Goal: Information Seeking & Learning: Learn about a topic

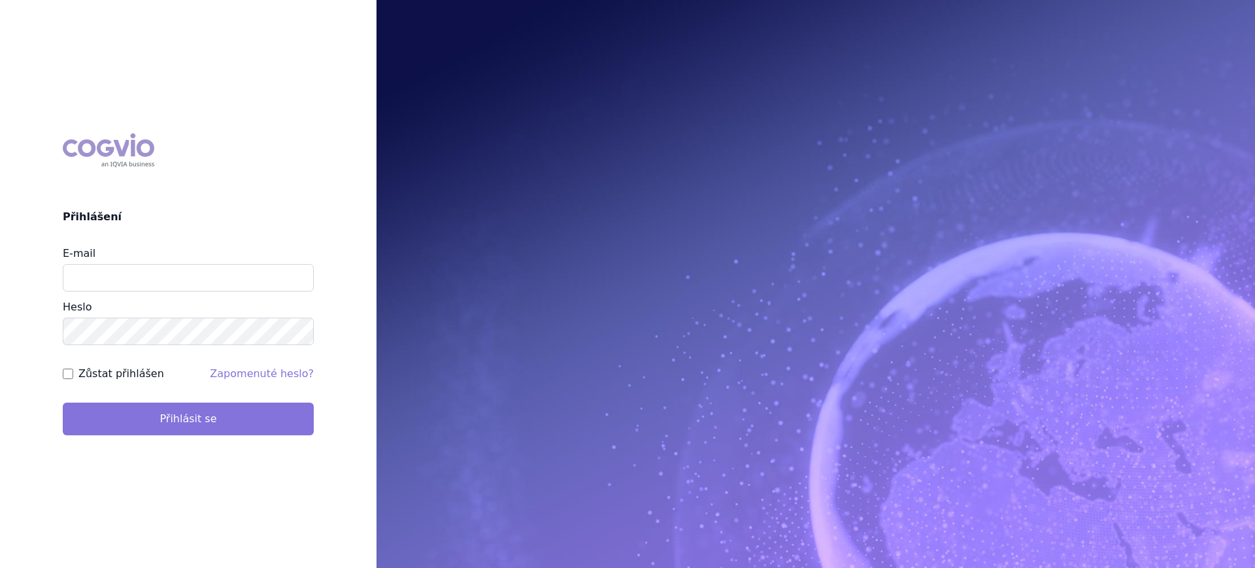
type input "lucie.sichtova@medochemie.com"
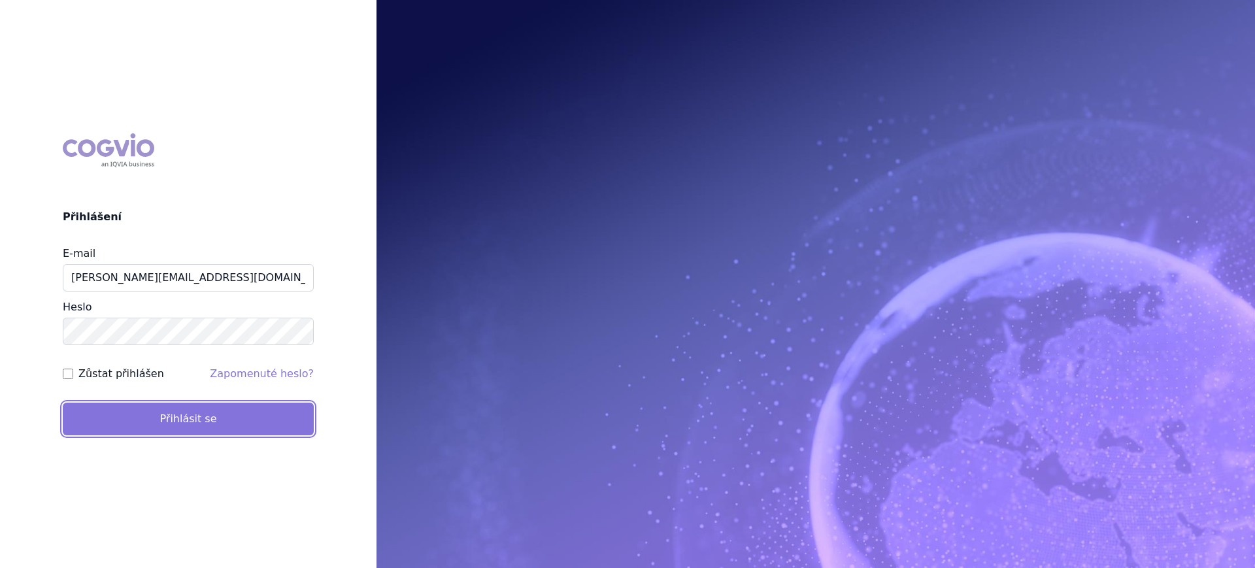
click at [195, 403] on button "Přihlásit se" at bounding box center [188, 419] width 251 height 33
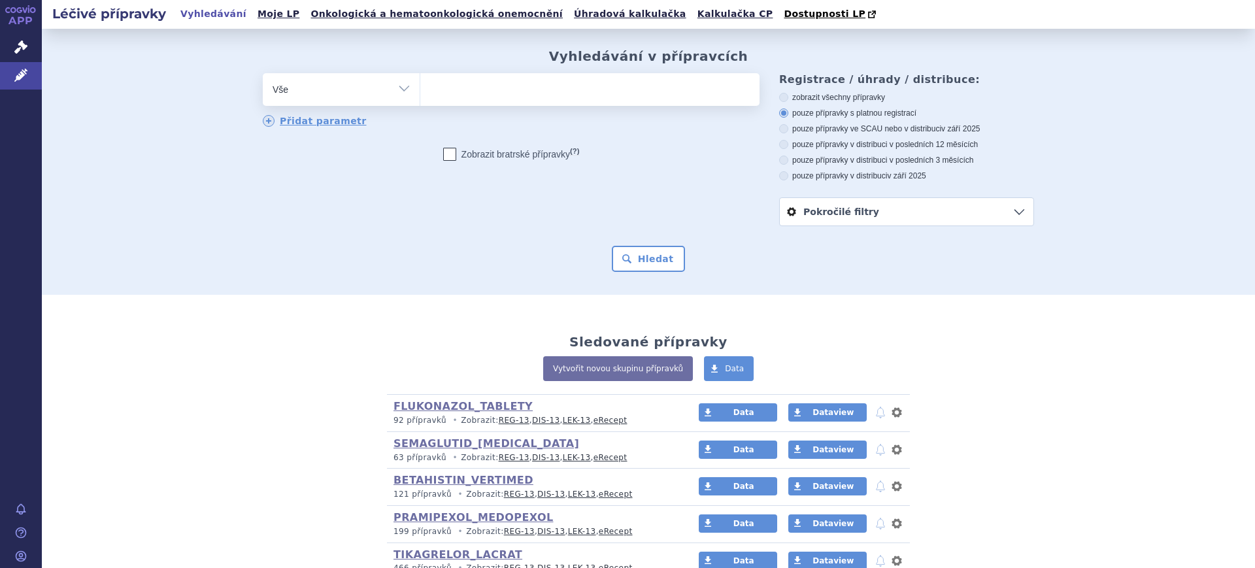
click at [331, 88] on select "Vše Přípravek/SUKL kód MAH VPOIS ATC/Aktivní látka Léková forma Síla" at bounding box center [341, 87] width 157 height 29
select select "filter-atc-group"
click at [263, 74] on select "Vše Přípravek/SUKL kód MAH VPOIS ATC/Aktivní látka Léková forma Síla" at bounding box center [341, 87] width 157 height 29
click at [451, 84] on ul at bounding box center [589, 86] width 339 height 27
click at [420, 84] on select at bounding box center [420, 89] width 1 height 33
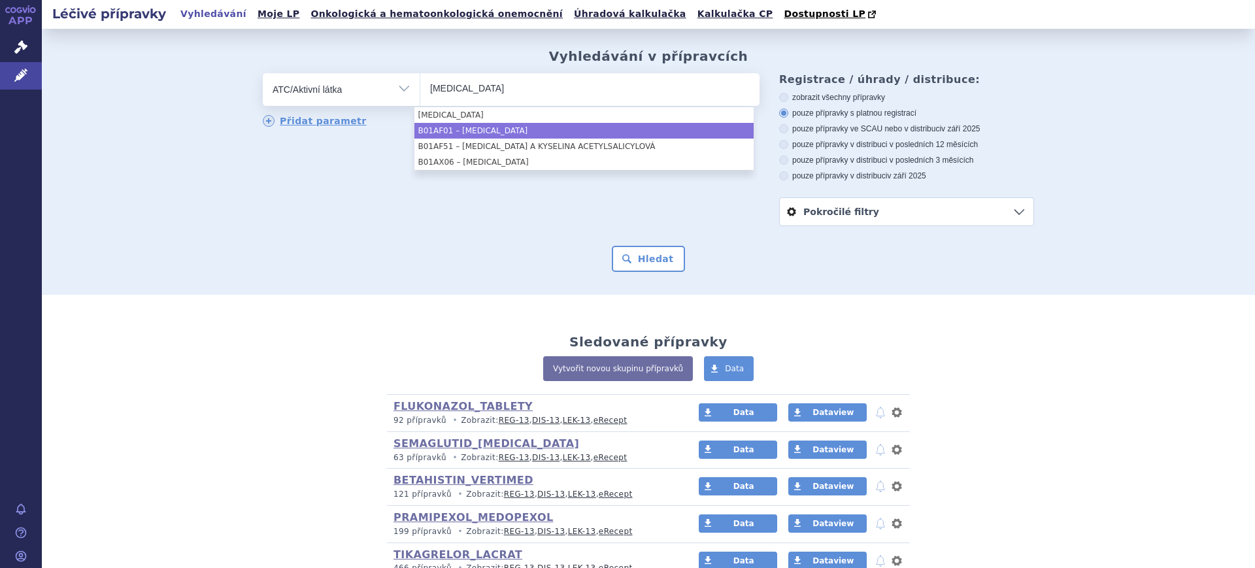
type input "rivaroxaban"
select select "B01AF01"
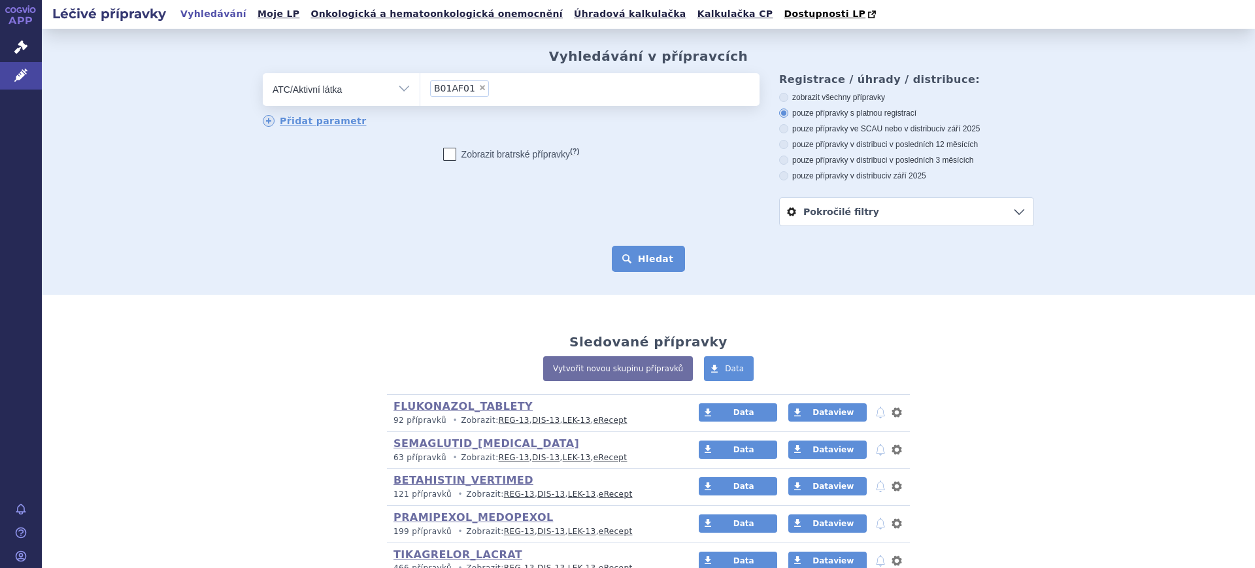
click at [652, 258] on button "Hledat" at bounding box center [649, 259] width 74 height 26
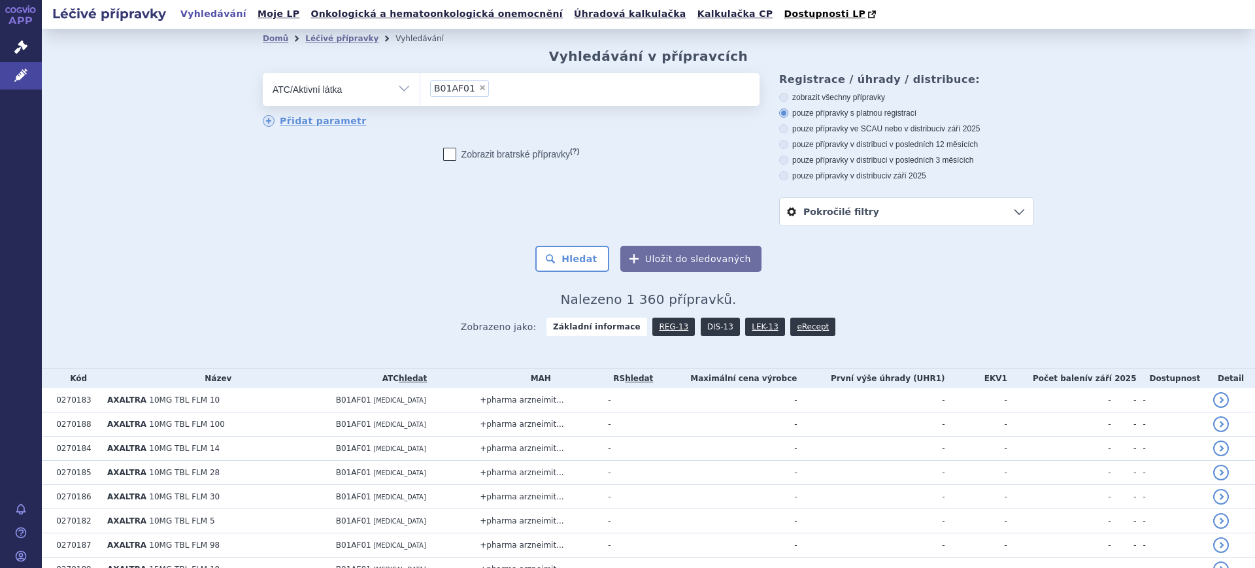
click at [705, 332] on link "DIS-13" at bounding box center [720, 327] width 39 height 18
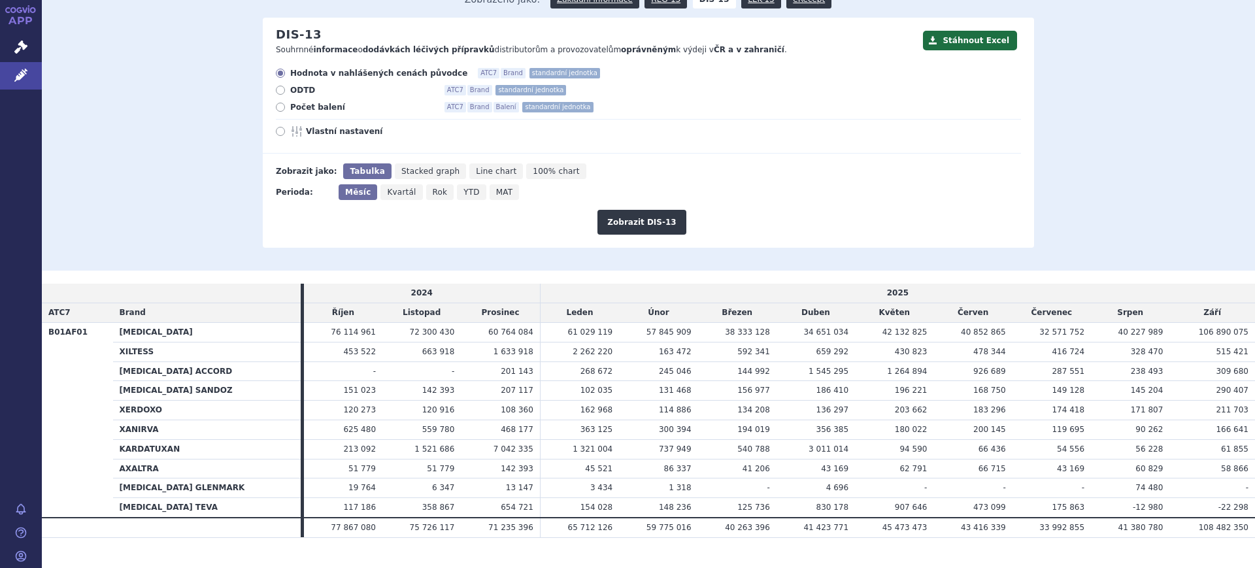
scroll to position [146, 0]
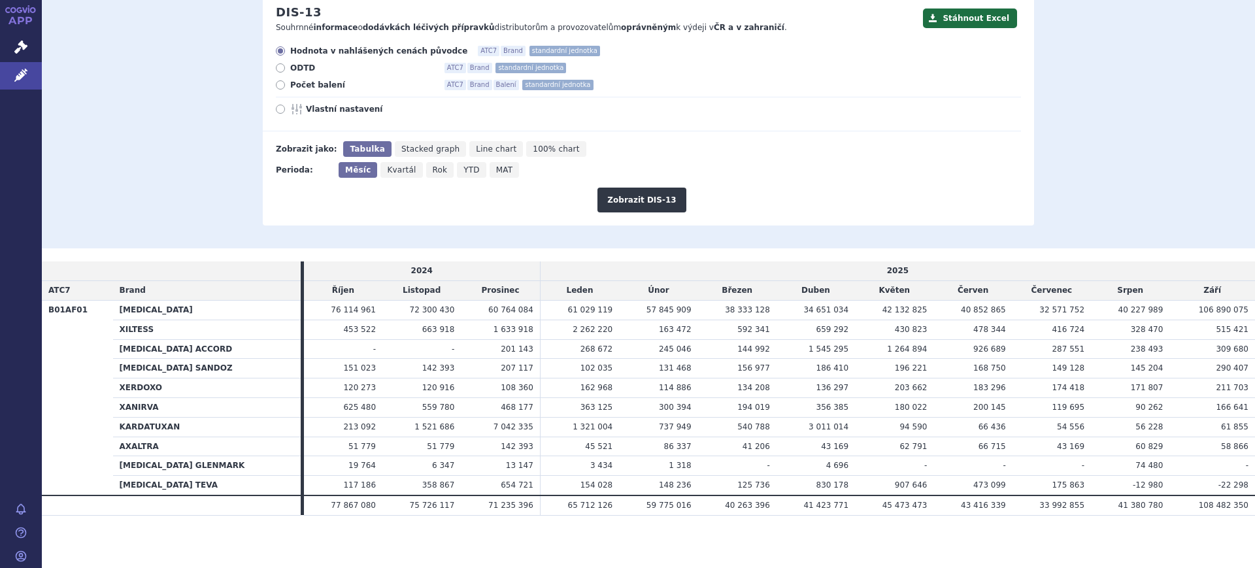
click at [433, 171] on span "Rok" at bounding box center [440, 169] width 15 height 9
click at [427, 171] on input "Rok" at bounding box center [430, 166] width 8 height 8
radio input "true"
click at [648, 200] on button "Zobrazit DIS-13" at bounding box center [641, 200] width 88 height 25
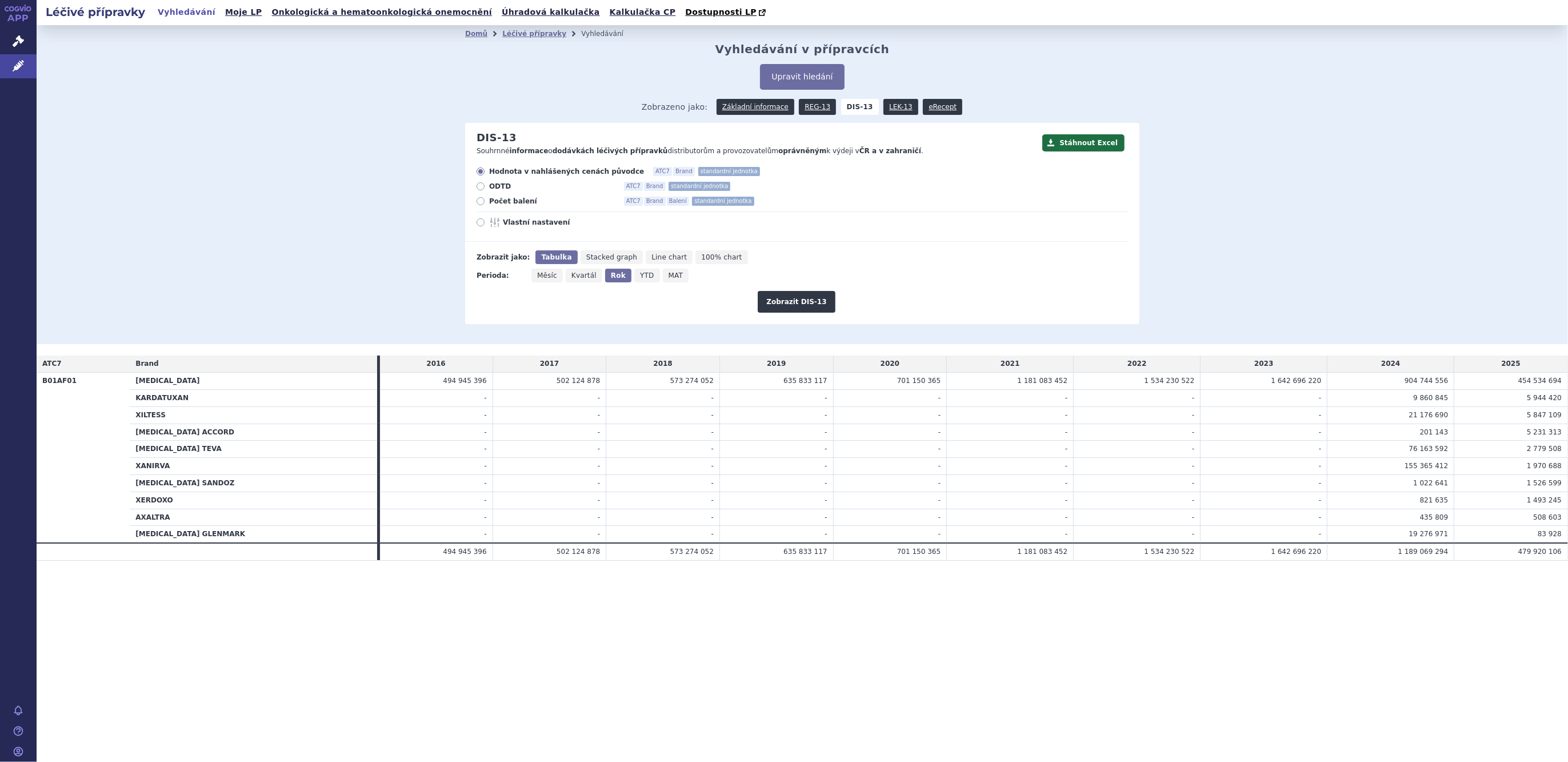
click at [547, 280] on icon "Měsíc" at bounding box center [547, 276] width 31 height 14
click at [539, 276] on input "Měsíc" at bounding box center [535, 272] width 7 height 7
radio input "true"
click at [800, 312] on button "Zobrazit DIS-13" at bounding box center [797, 302] width 77 height 22
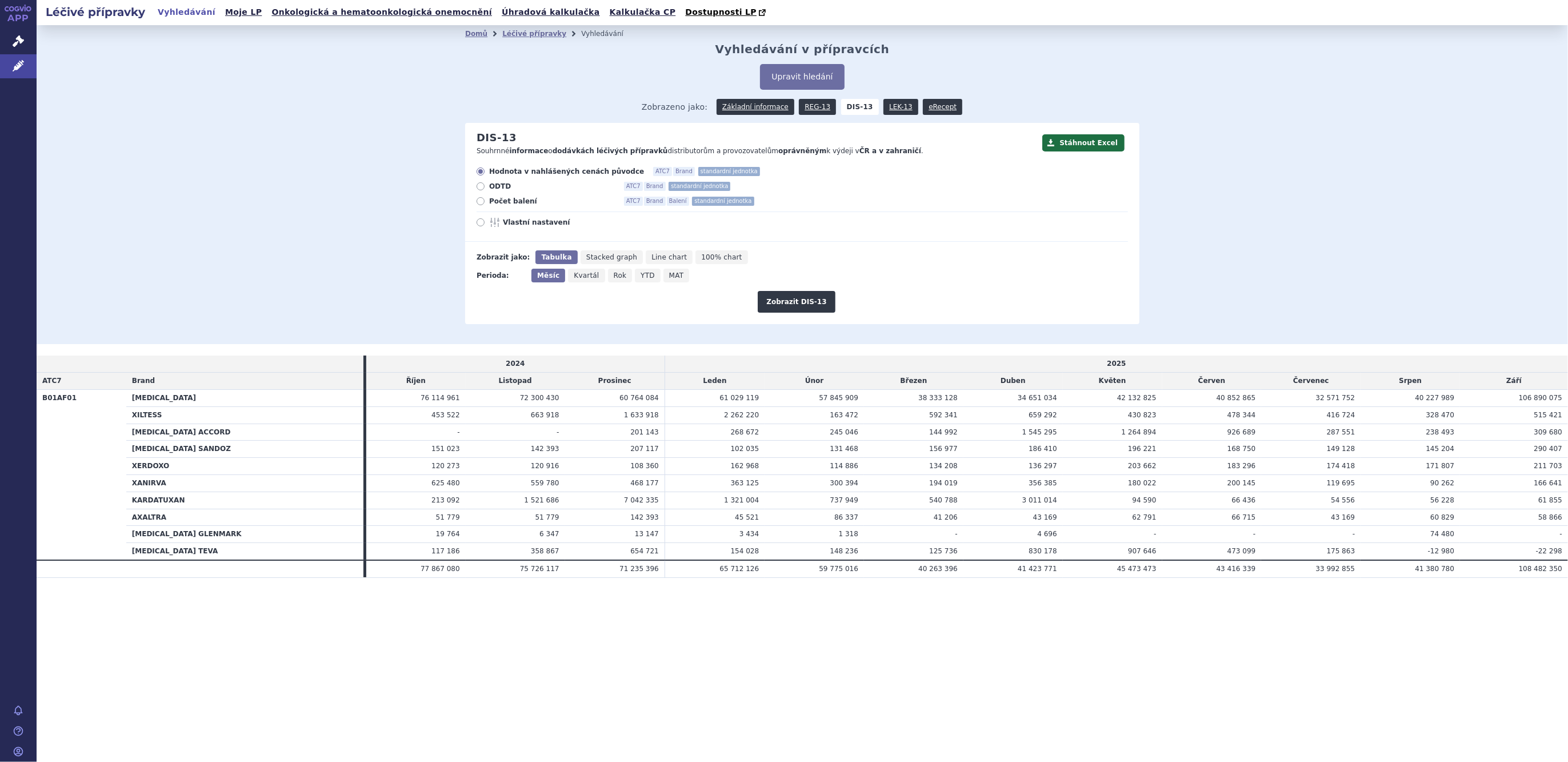
click at [620, 273] on icon "Rok" at bounding box center [620, 276] width 24 height 14
click at [616, 273] on input "Rok" at bounding box center [611, 272] width 7 height 7
radio input "true"
click at [634, 273] on icon "YTD" at bounding box center [646, 276] width 25 height 14
click at [634, 273] on input "YTD" at bounding box center [638, 272] width 7 height 7
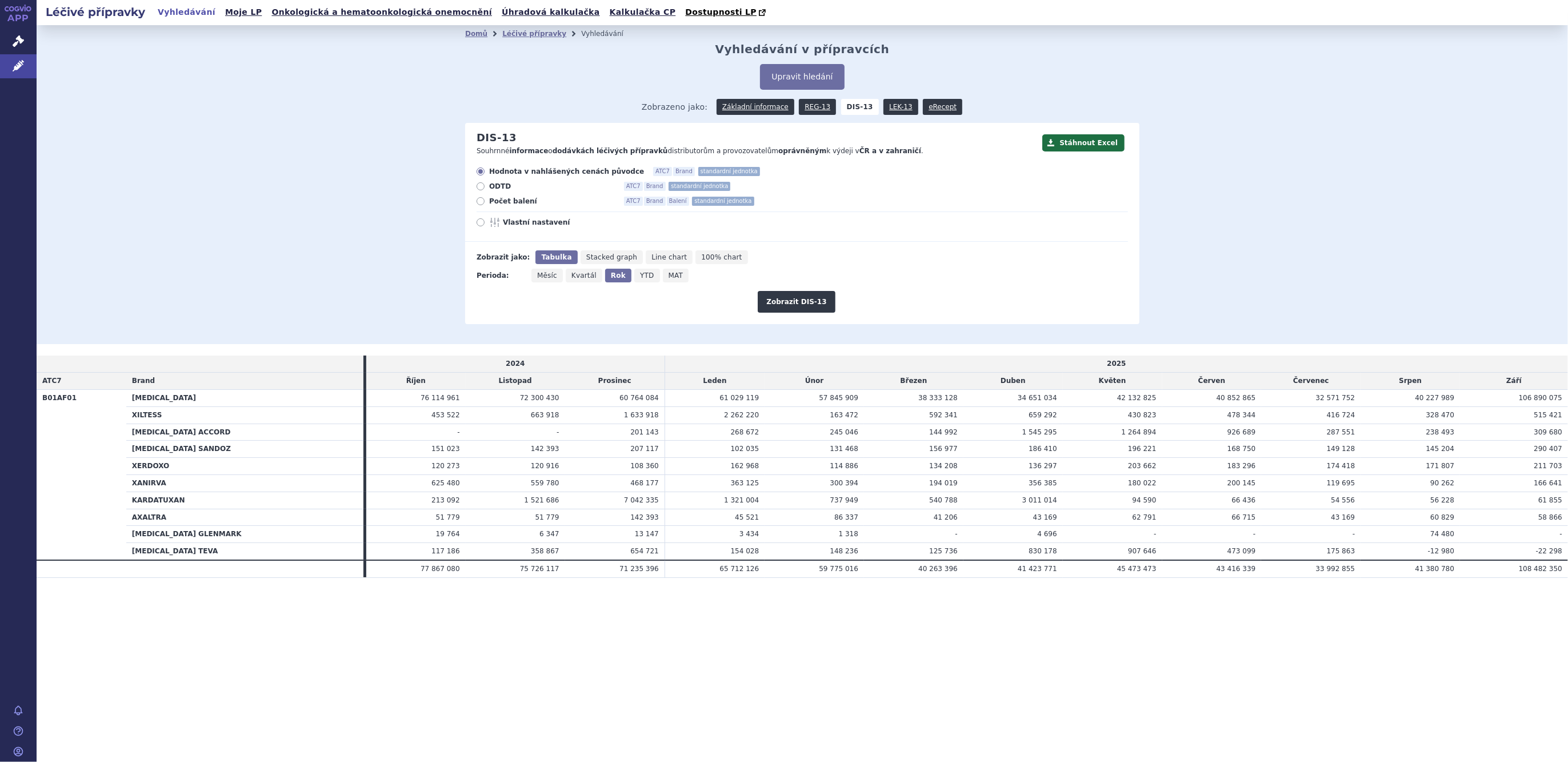
radio input "true"
click at [805, 311] on button "Zobrazit DIS-13" at bounding box center [797, 302] width 77 height 22
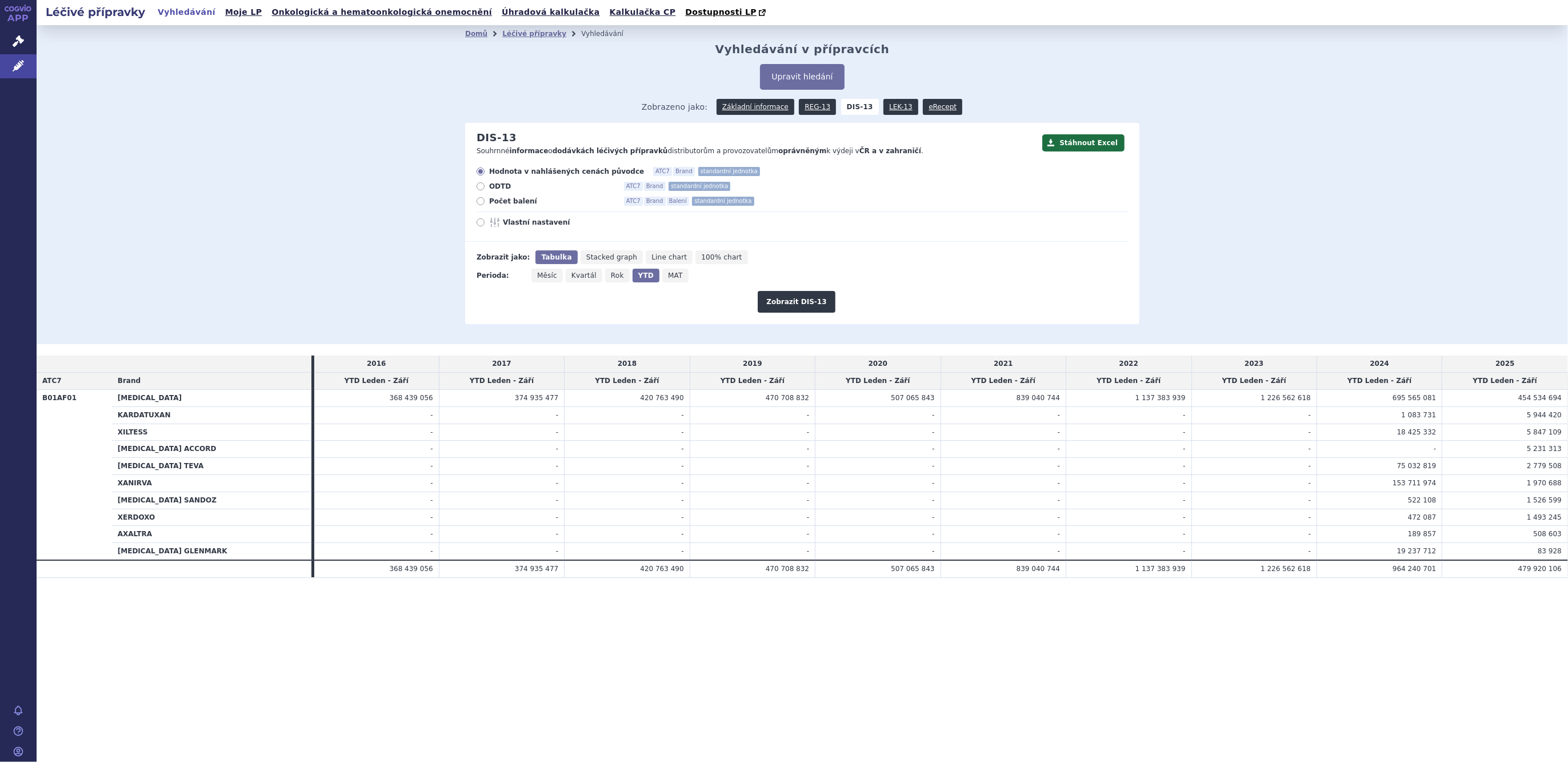
click at [611, 276] on span "Rok" at bounding box center [617, 275] width 13 height 8
click at [607, 276] on input "Rok" at bounding box center [609, 272] width 7 height 7
radio input "true"
click at [611, 276] on span "Rok" at bounding box center [618, 275] width 15 height 8
click at [607, 276] on input "Rok" at bounding box center [609, 272] width 7 height 7
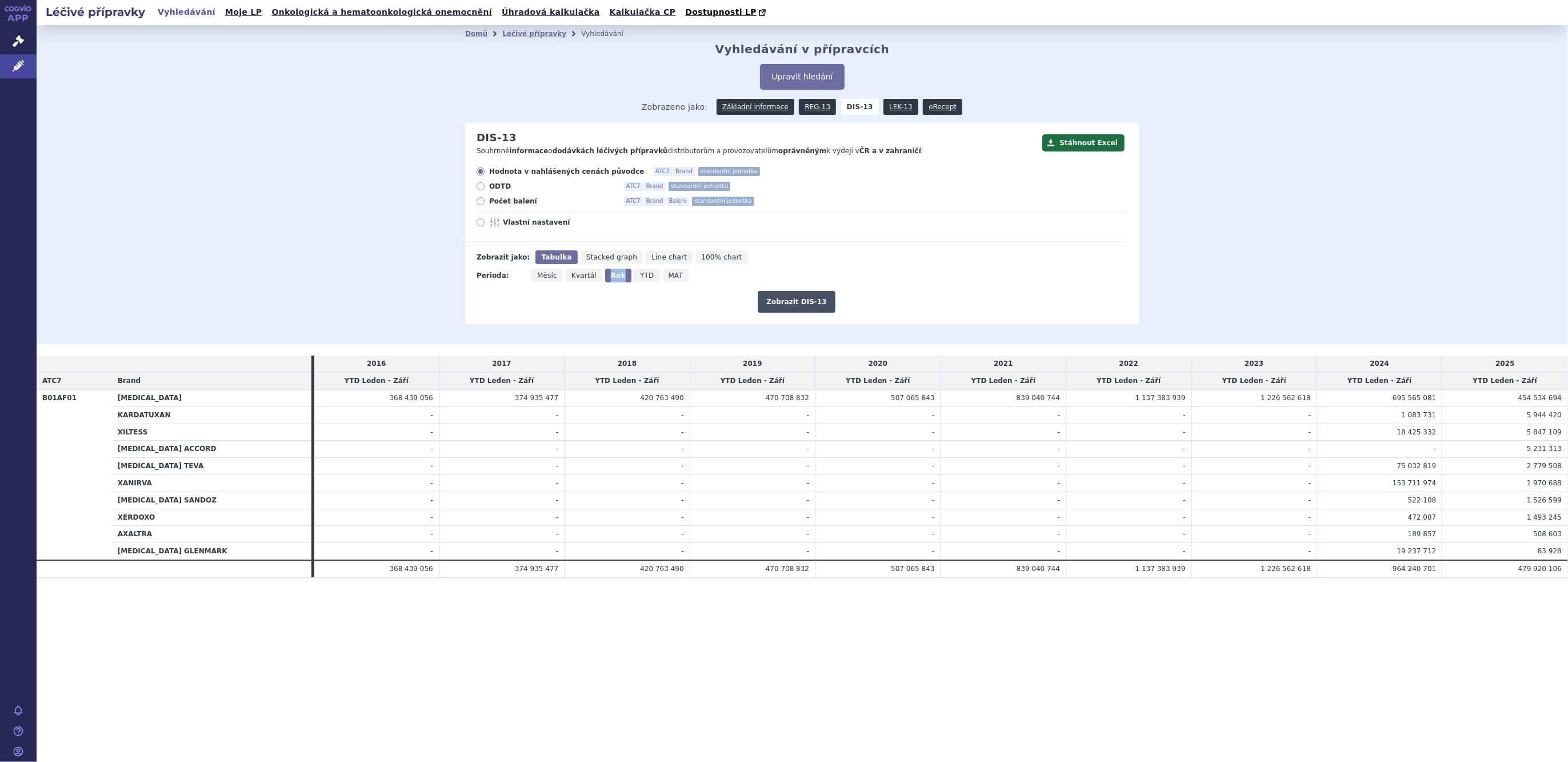
click at [777, 304] on button "Zobrazit DIS-13" at bounding box center [797, 302] width 77 height 22
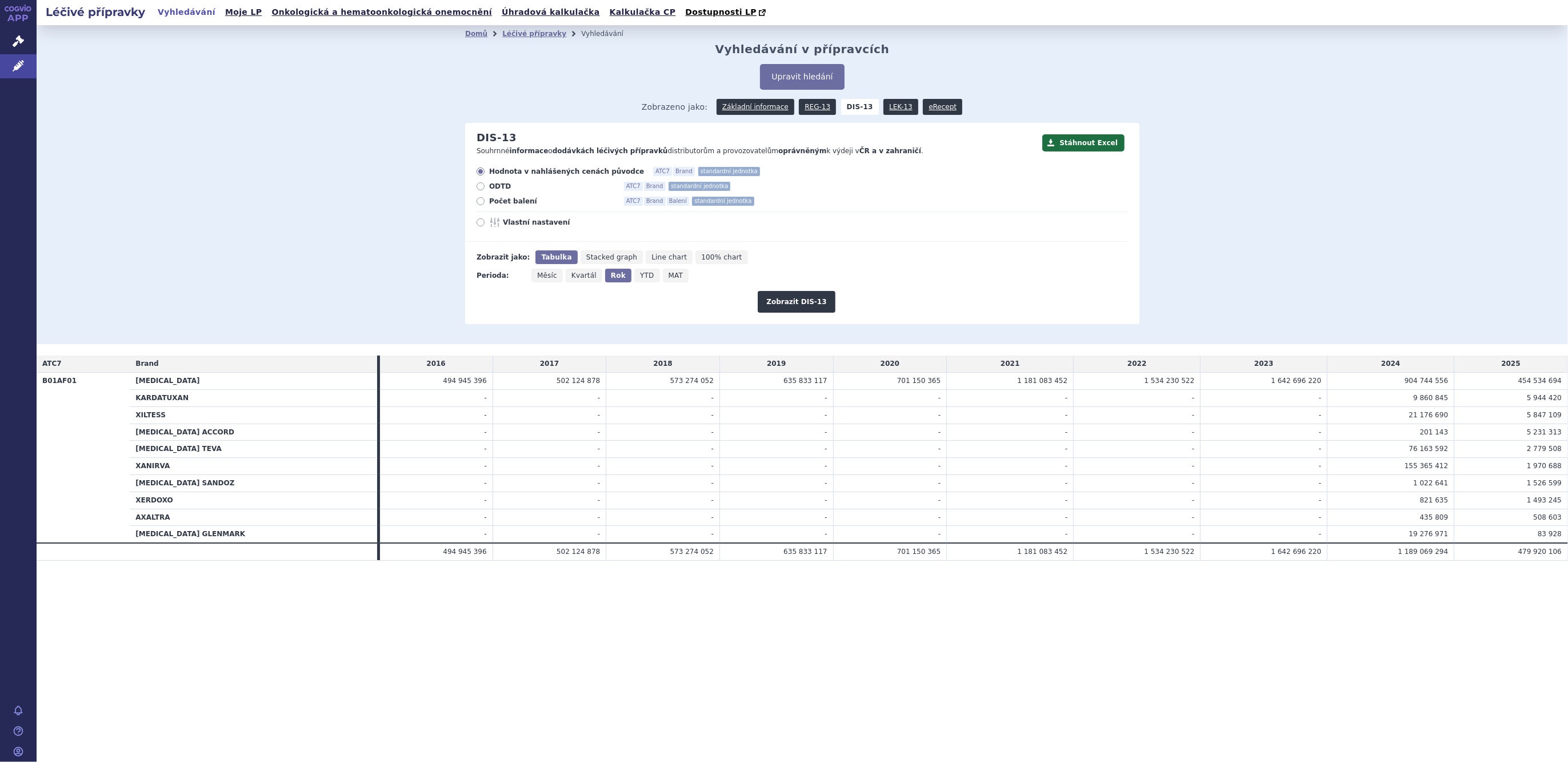
click at [483, 219] on label "Vlastní nastavení" at bounding box center [802, 222] width 652 height 9
click at [483, 220] on input "Vlastní nastavení" at bounding box center [481, 224] width 7 height 7
radio input "true"
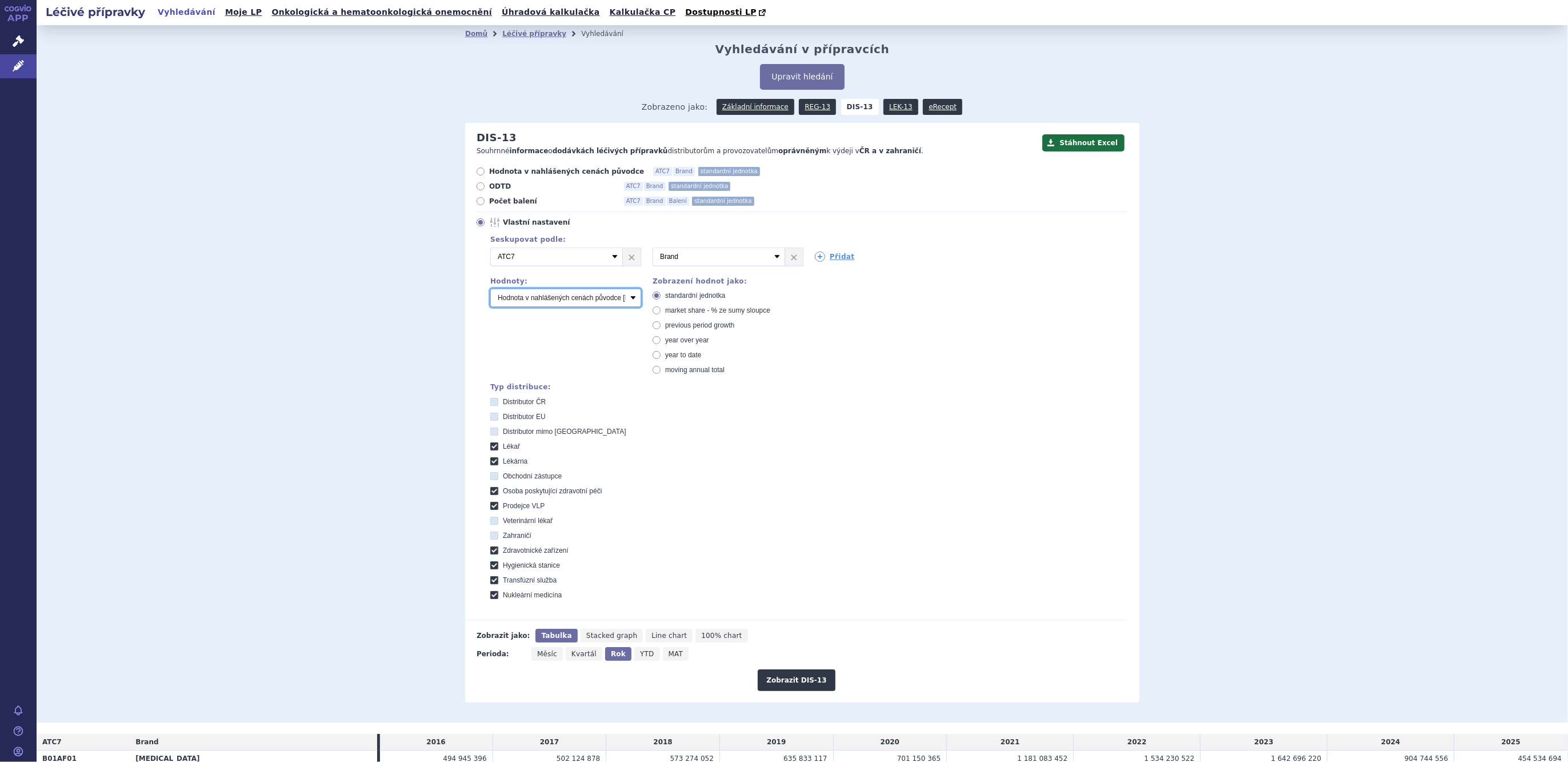
click at [522, 293] on select "Počet balení Hodnota v nahlášených cenách původce [DIS-13] Hodnota v maximálníc…" at bounding box center [566, 297] width 151 height 18
select select "packages"
click at [491, 290] on select "Počet balení Hodnota v nahlášených cenách původce [DIS-13] Hodnota v maximálníc…" at bounding box center [566, 297] width 151 height 18
click at [791, 679] on button "Zobrazit DIS-13" at bounding box center [797, 680] width 77 height 22
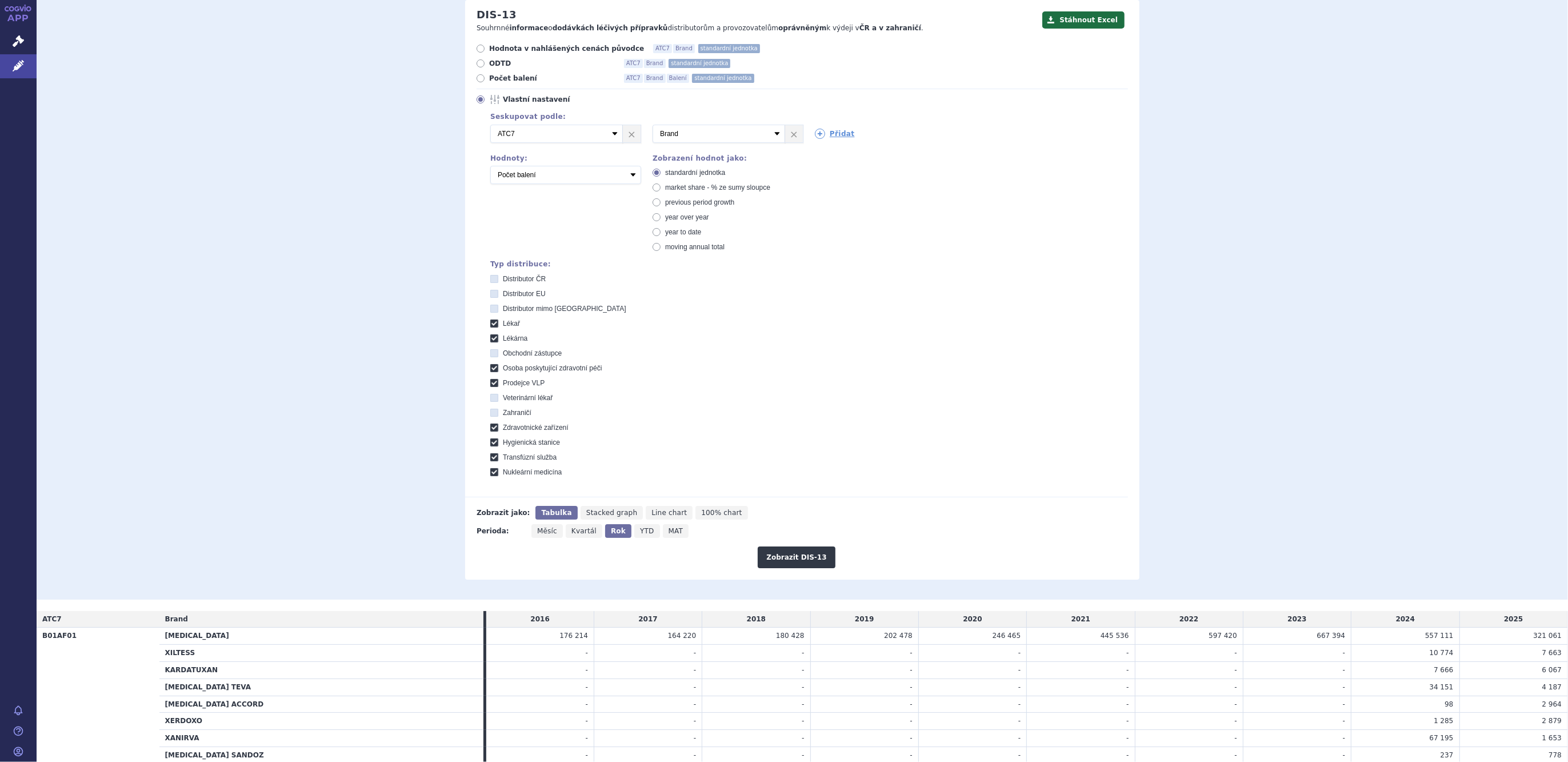
scroll to position [220, 0]
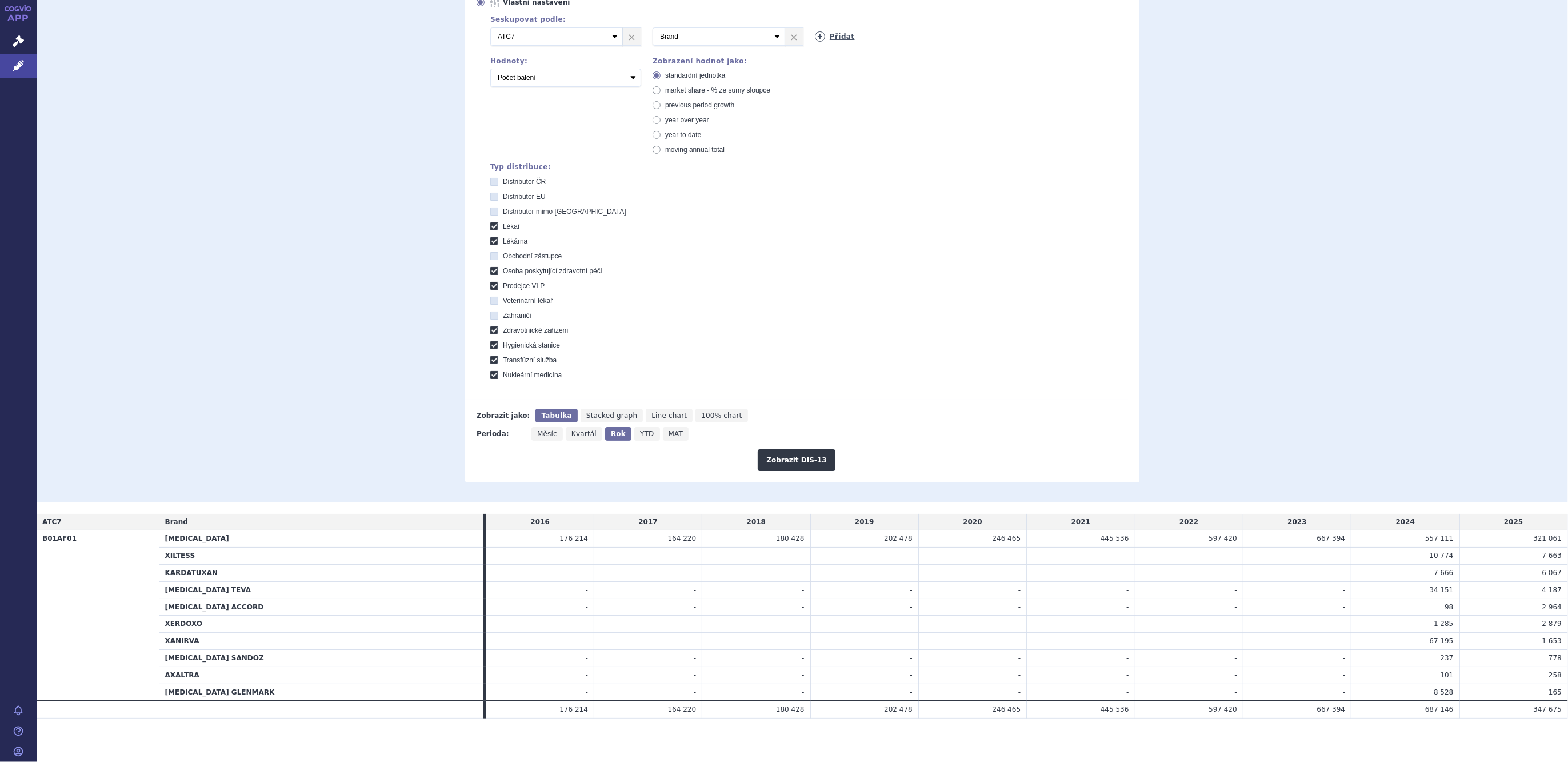
click at [822, 36] on link "Přidat" at bounding box center [835, 37] width 40 height 10
click at [822, 36] on select "Vyberte groupování ATC3 ATC5 ATC7 Brand Balení SÚKL kód MAH VPOIS Referenční sk…" at bounding box center [882, 36] width 133 height 18
select select "package"
click at [815, 27] on select "Vyberte groupování ATC3 ATC5 ATC7 Brand Balení SÚKL kód MAH VPOIS Referenční sk…" at bounding box center [882, 36] width 133 height 18
click at [784, 461] on button "Zobrazit DIS-13" at bounding box center [797, 460] width 77 height 22
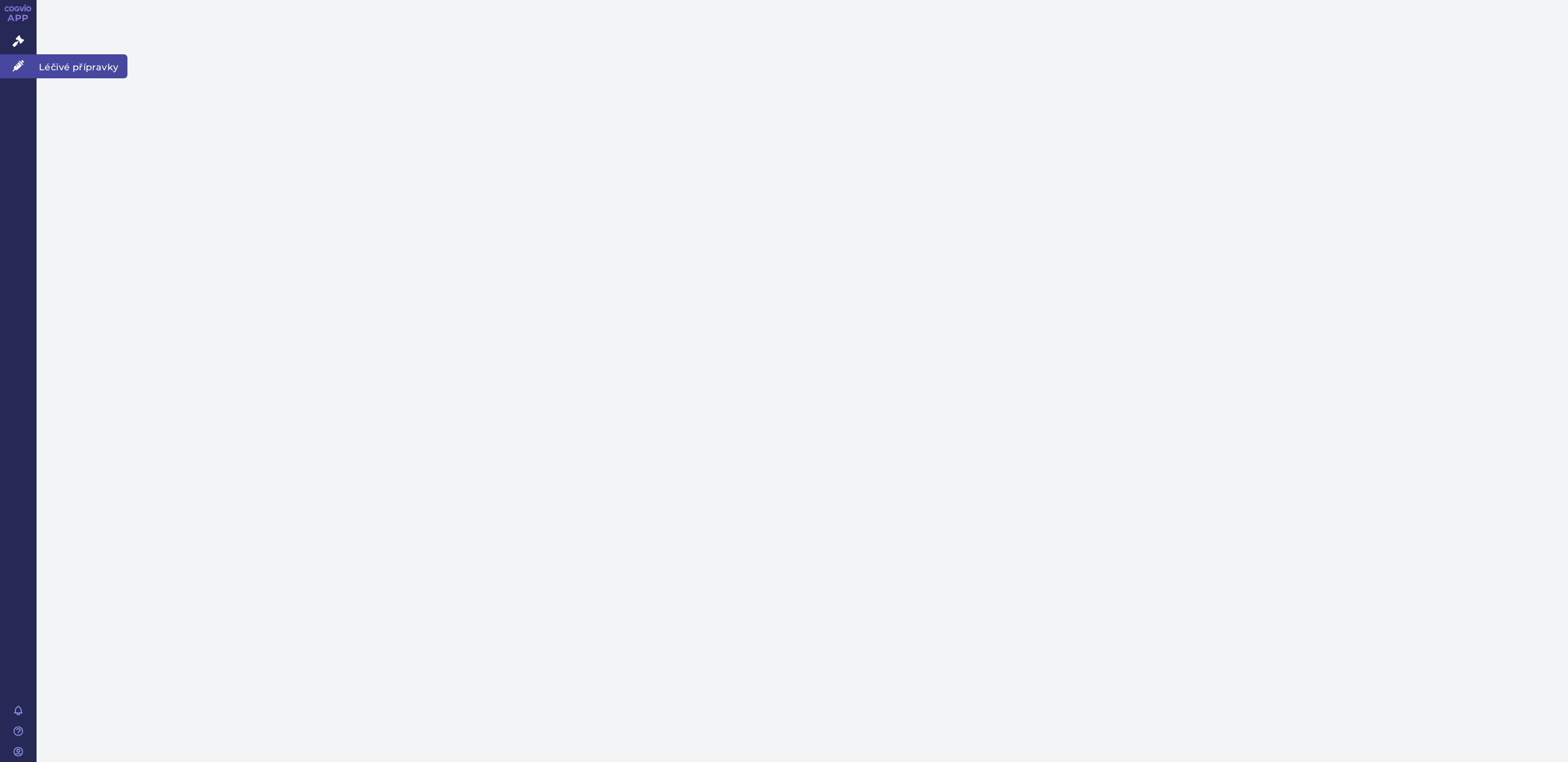
click at [21, 65] on icon at bounding box center [17, 66] width 11 height 11
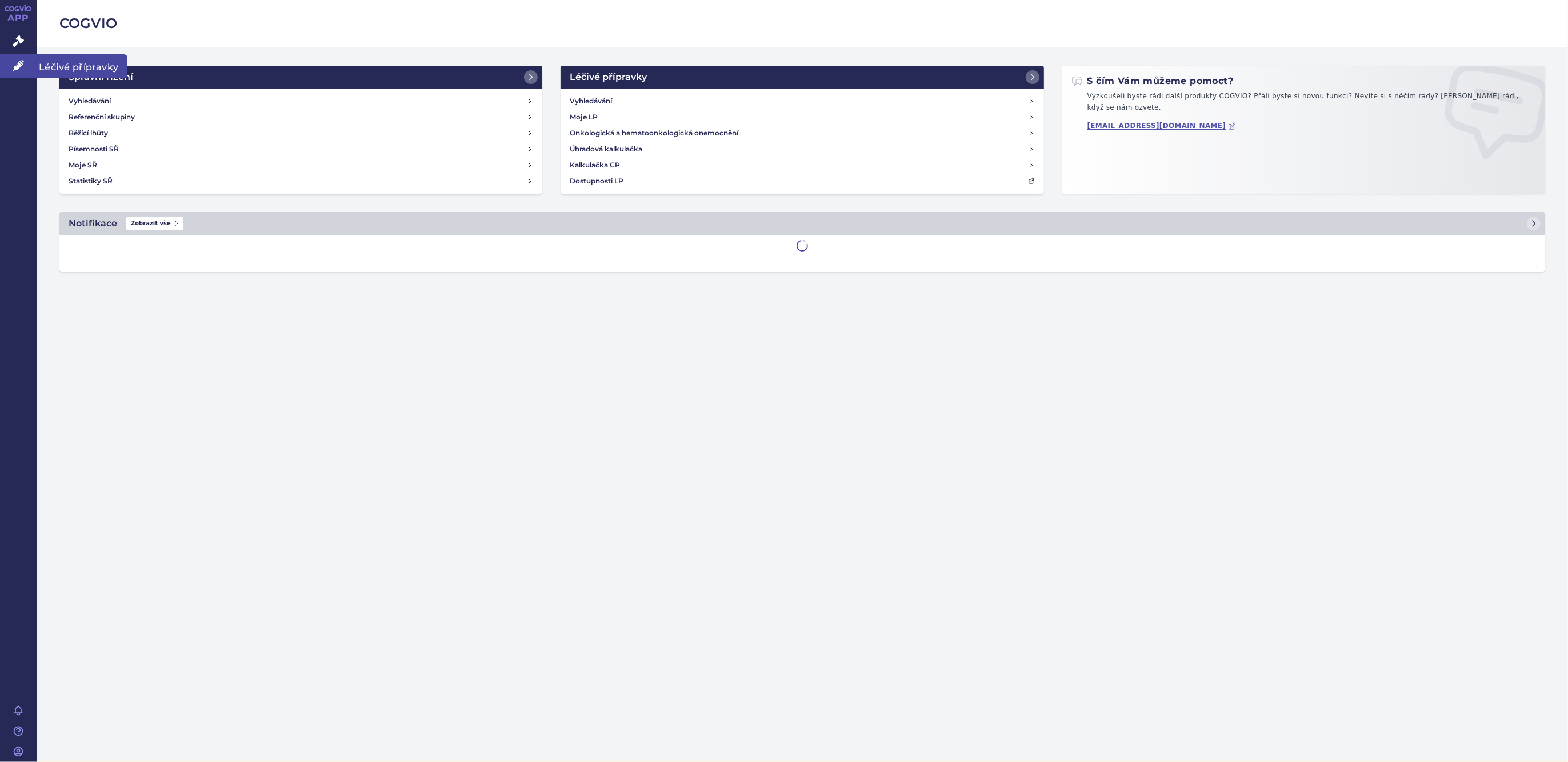
click at [21, 65] on icon at bounding box center [17, 66] width 11 height 11
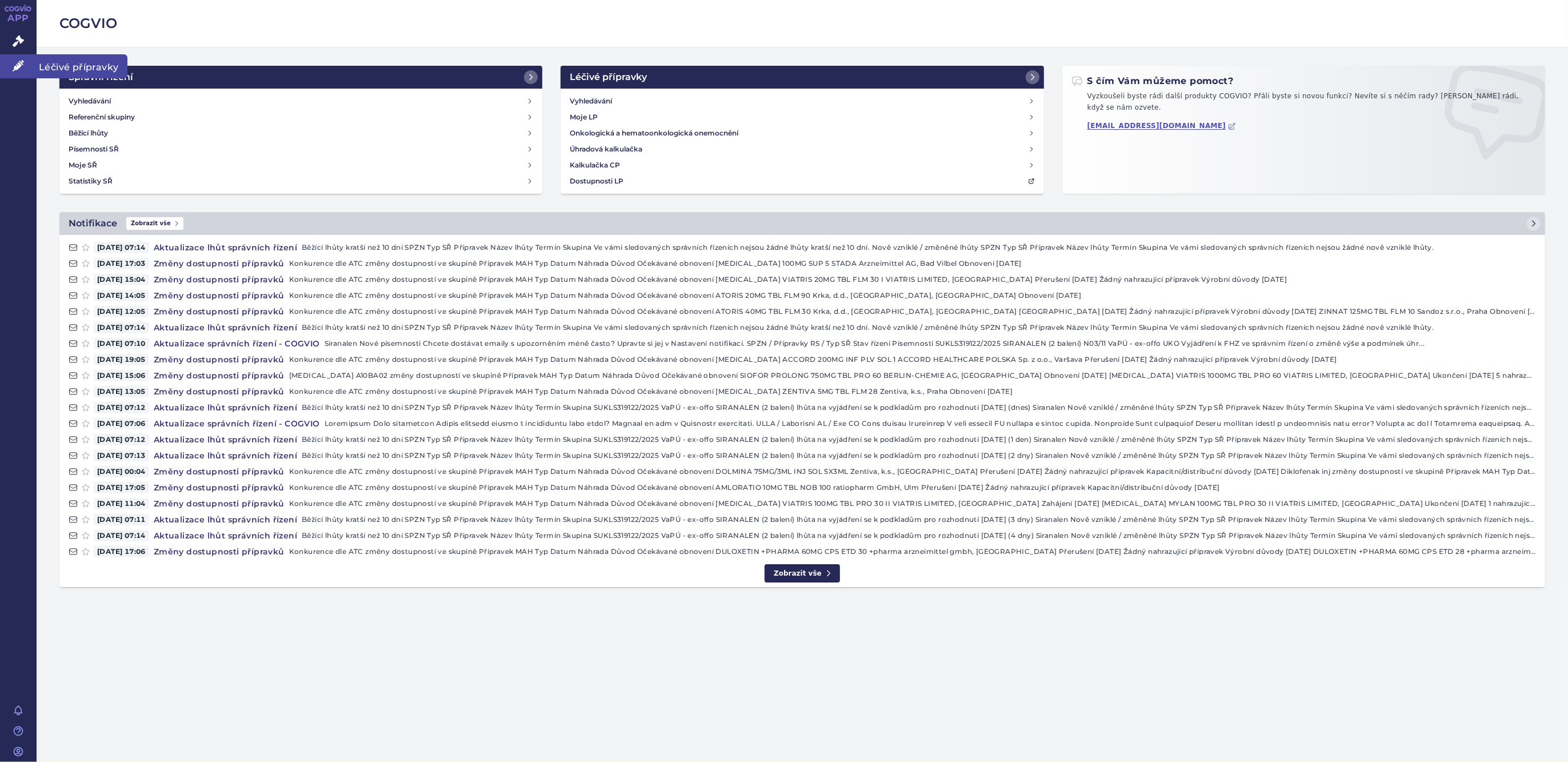
click at [25, 62] on link "Léčivé přípravky" at bounding box center [18, 66] width 37 height 24
click at [10, 67] on link "Léčivé přípravky" at bounding box center [18, 66] width 37 height 24
click at [27, 60] on link "Léčivé přípravky" at bounding box center [18, 66] width 37 height 24
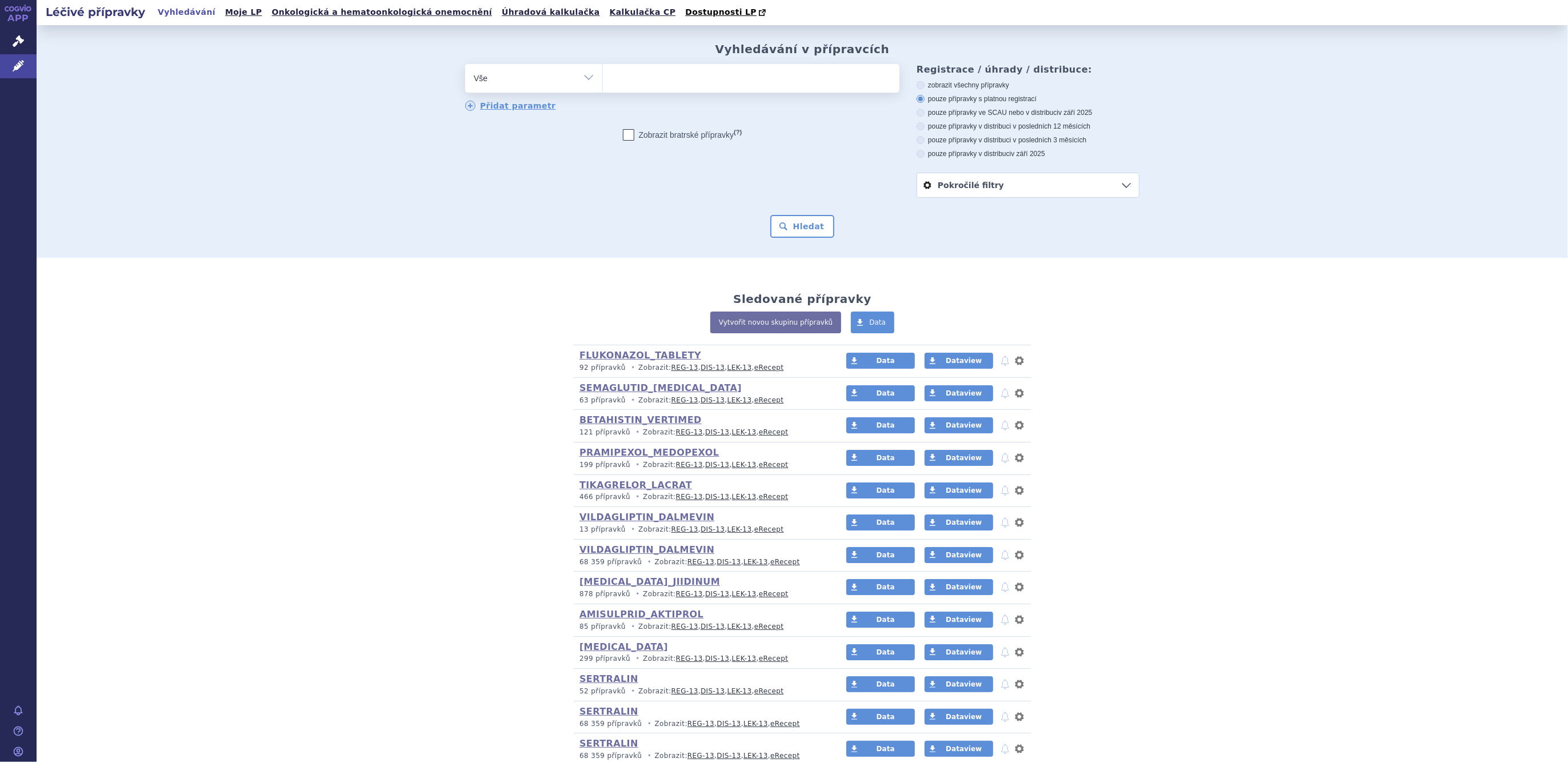
click at [544, 85] on select "Vše Přípravek/SUKL kód MAH VPOIS ATC/Aktivní látka Léková forma Síla" at bounding box center [533, 76] width 137 height 25
select select "filter-atc-group"
click at [465, 65] on select "Vše Přípravek/SUKL kód MAH VPOIS ATC/Aktivní látka Léková forma Síla" at bounding box center [533, 76] width 137 height 25
click at [652, 87] on ul at bounding box center [751, 75] width 296 height 24
click at [603, 87] on select at bounding box center [603, 78] width 1 height 29
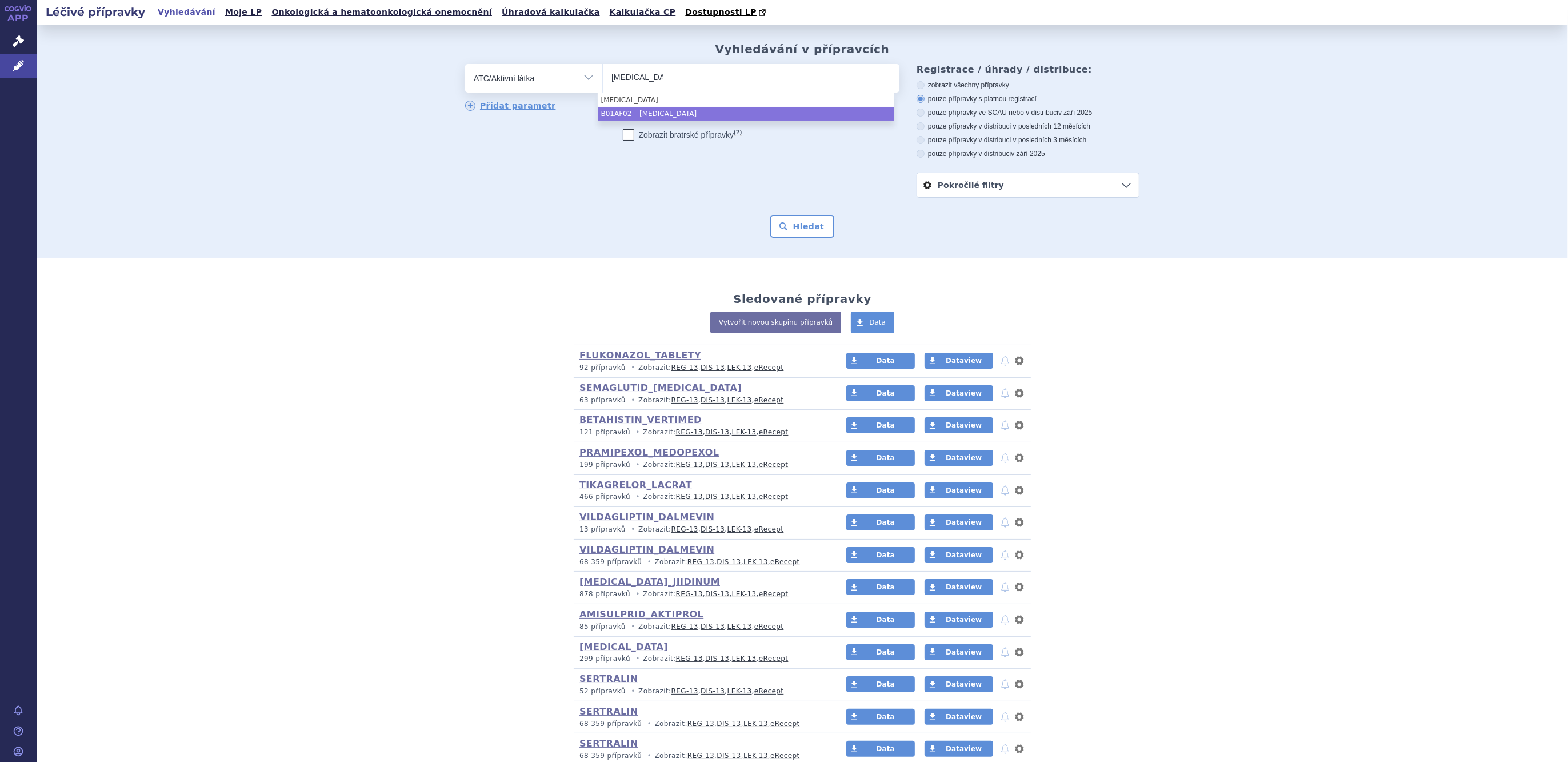
type input "apixaban"
select select "B01AF02"
click at [799, 225] on button "Hledat" at bounding box center [803, 227] width 65 height 23
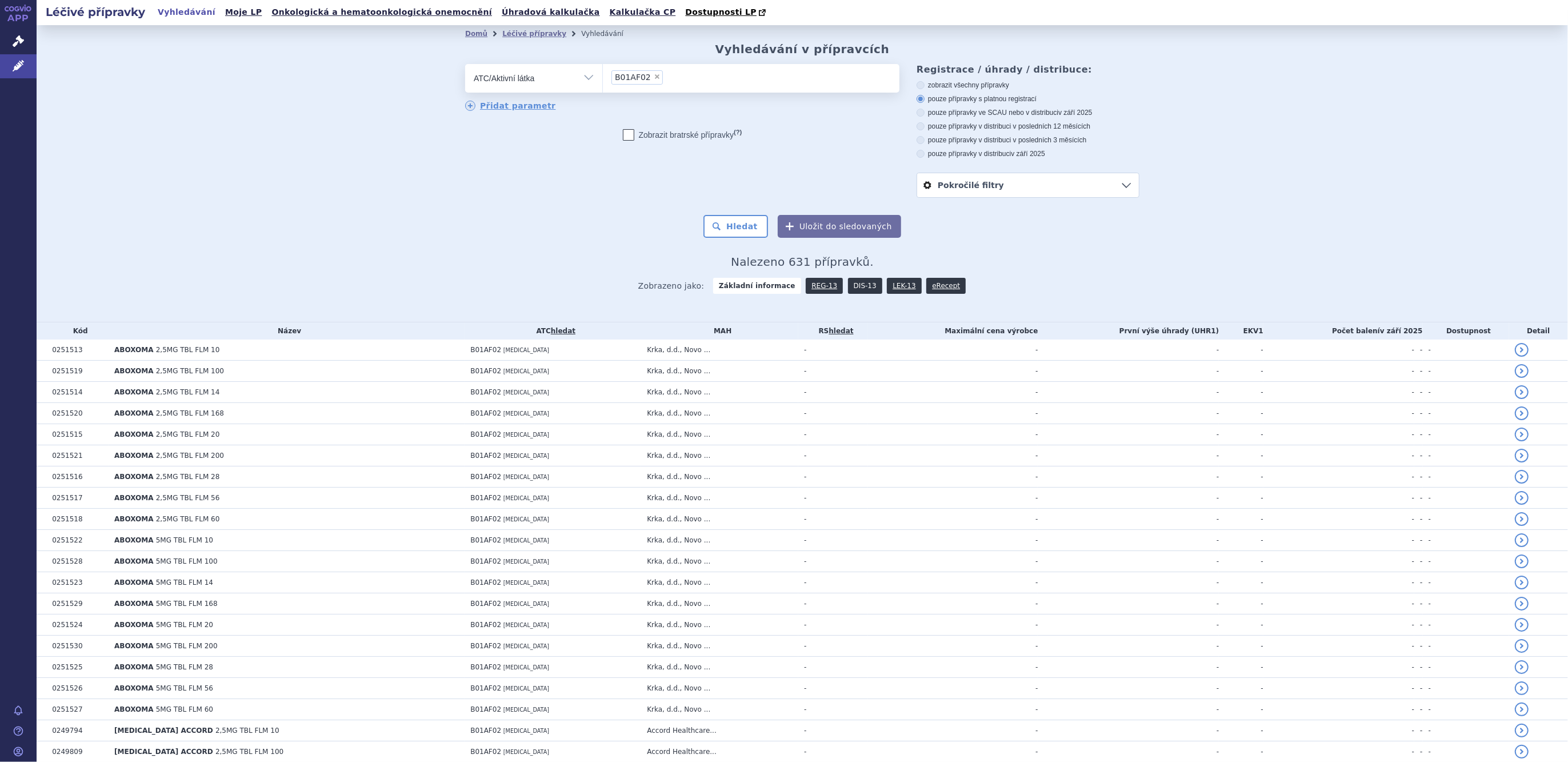
click at [855, 288] on link "DIS-13" at bounding box center [865, 286] width 34 height 16
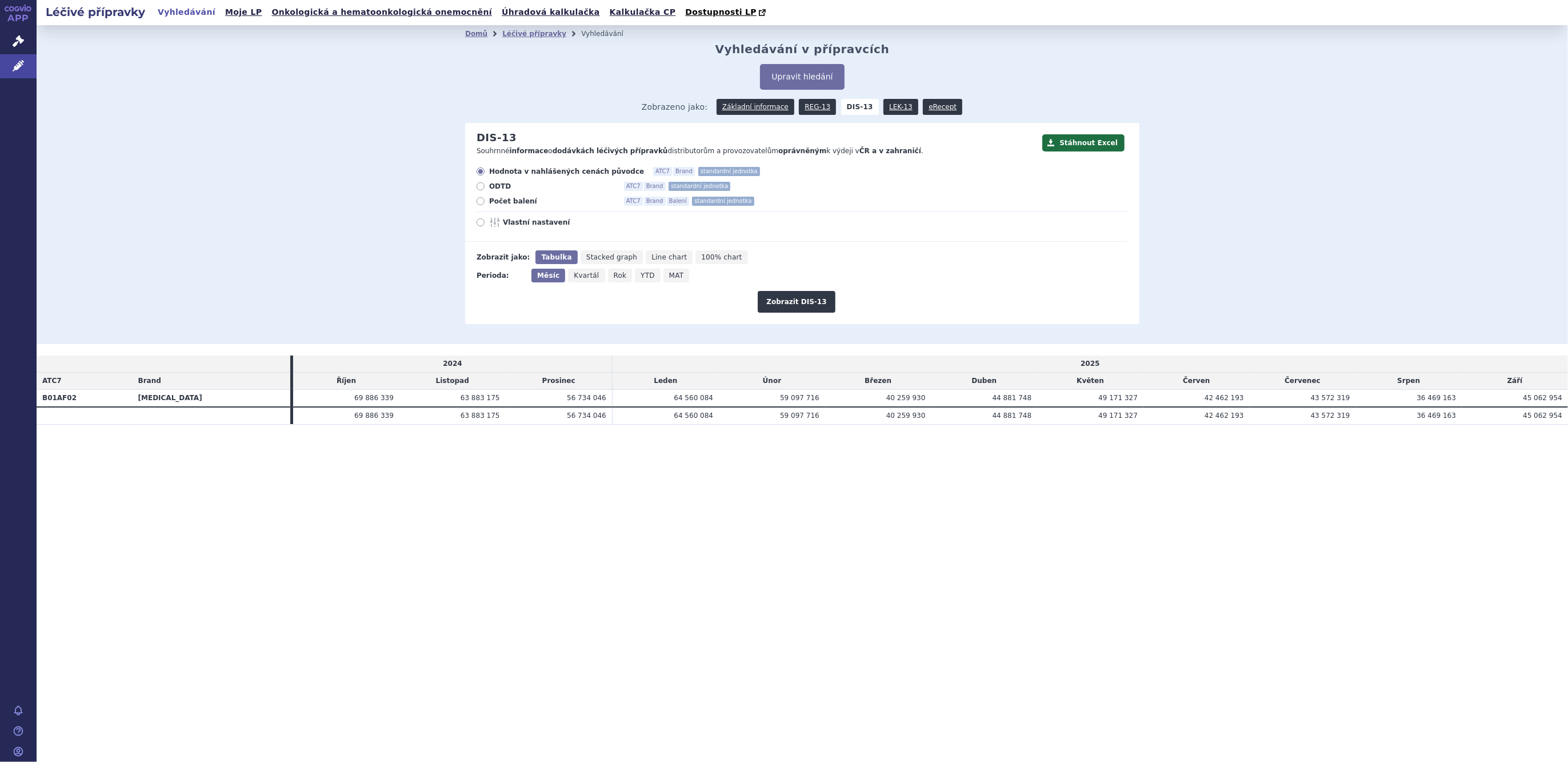
click at [531, 227] on span "Vlastní nastavení" at bounding box center [566, 222] width 126 height 9
click at [485, 227] on input "Vlastní nastavení" at bounding box center [481, 224] width 7 height 7
radio input "true"
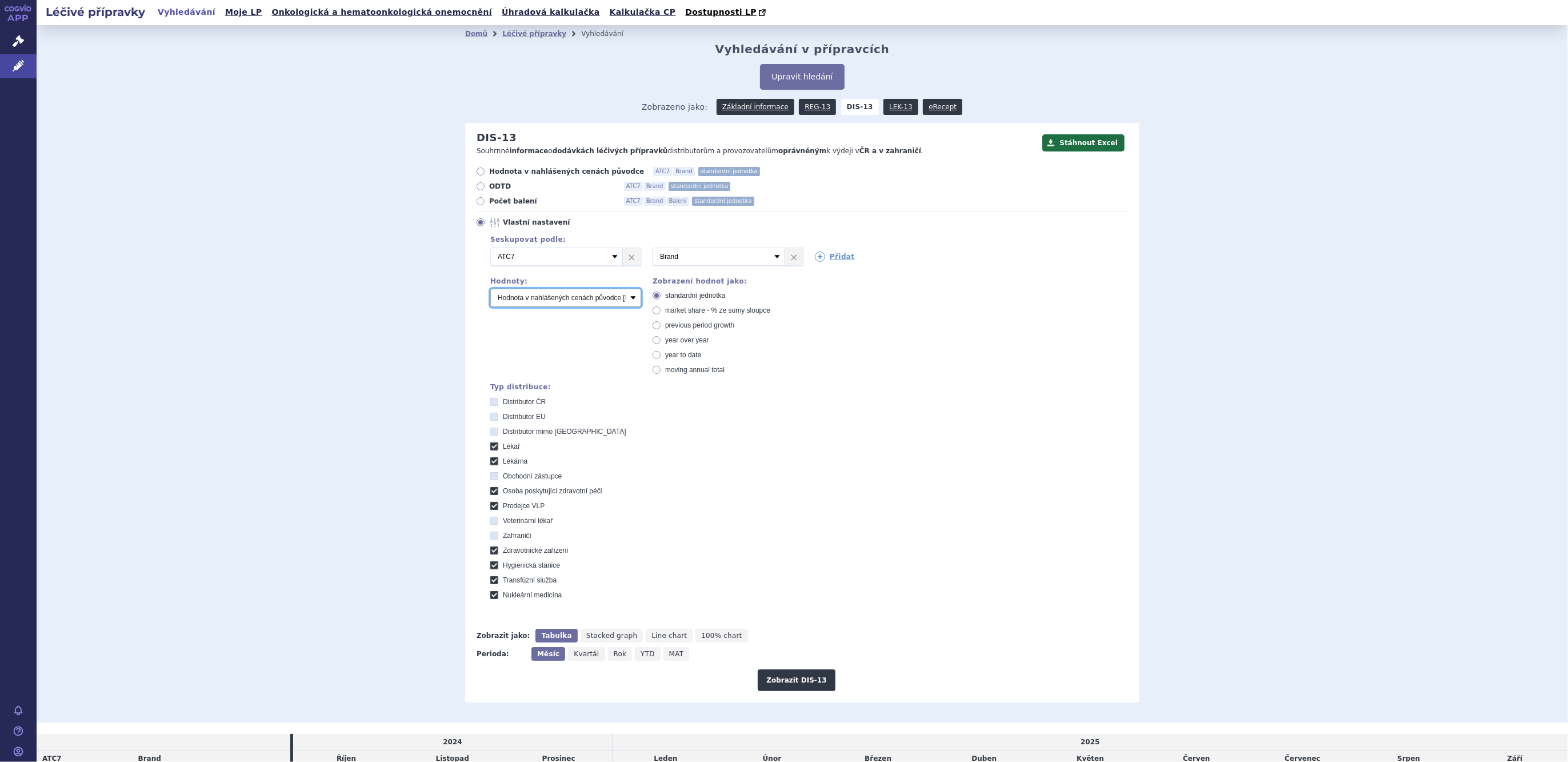
drag, startPoint x: 543, startPoint y: 298, endPoint x: 543, endPoint y: 306, distance: 8.0
click at [543, 298] on select "Počet balení Hodnota v nahlášených cenách původce [DIS-13] Hodnota v maximálníc…" at bounding box center [566, 297] width 151 height 18
select select "packages"
click at [491, 290] on select "Počet balení Hodnota v nahlášených cenách původce [DIS-13] Hodnota v maximálníc…" at bounding box center [566, 297] width 151 height 18
click at [818, 252] on link "Přidat" at bounding box center [835, 257] width 40 height 10
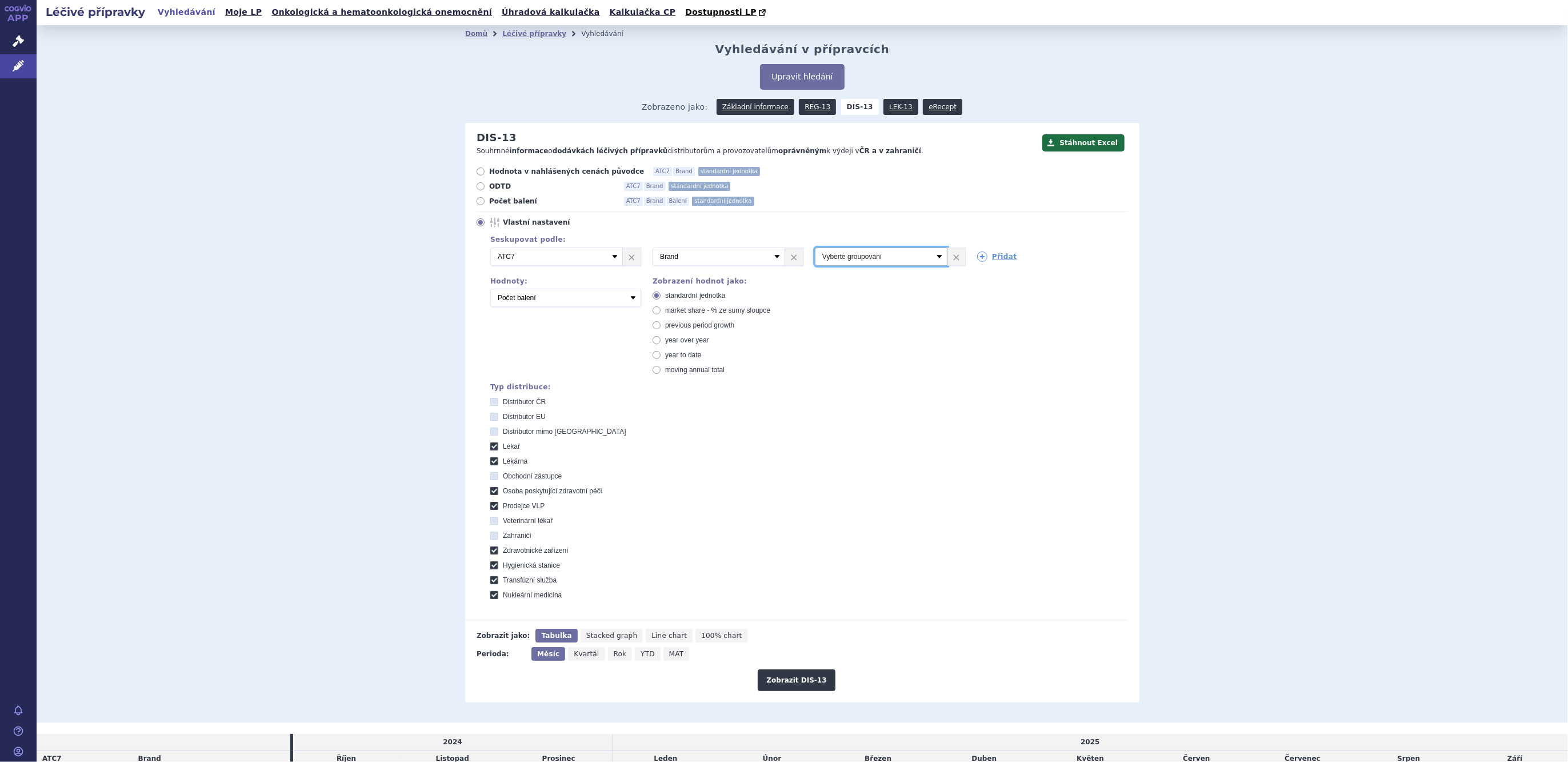
drag, startPoint x: 818, startPoint y: 252, endPoint x: 827, endPoint y: 265, distance: 15.8
click at [818, 252] on select "Vyberte groupování ATC3 ATC5 ATC7 Brand Balení SÚKL kód MAH VPOIS Referenční sk…" at bounding box center [882, 256] width 133 height 18
select select "package"
click at [815, 248] on select "Vyberte groupování ATC3 ATC5 ATC7 Brand Balení SÚKL kód MAH VPOIS Referenční sk…" at bounding box center [882, 256] width 133 height 18
click at [791, 673] on button "Zobrazit DIS-13" at bounding box center [797, 680] width 77 height 22
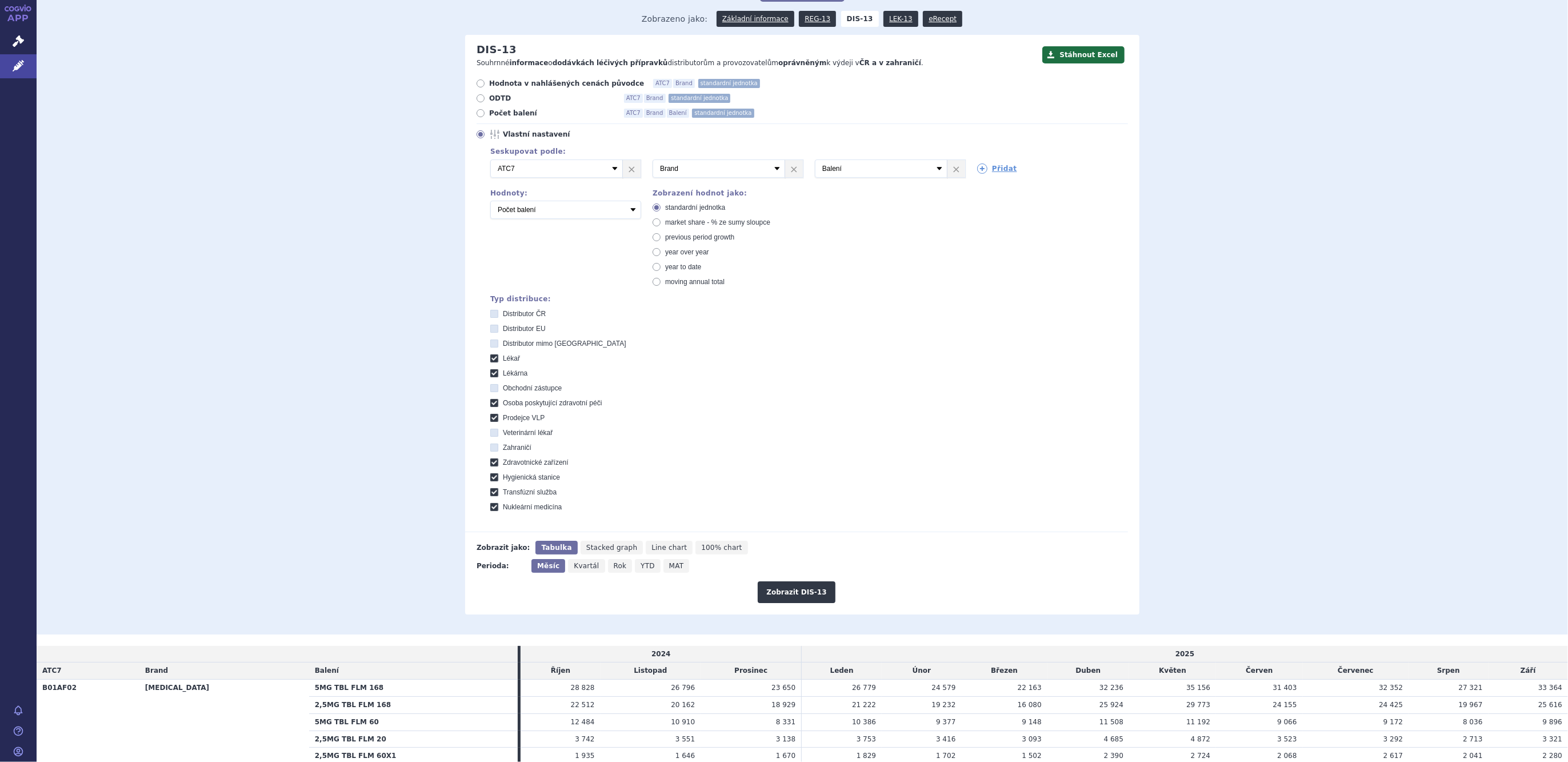
scroll to position [170, 0]
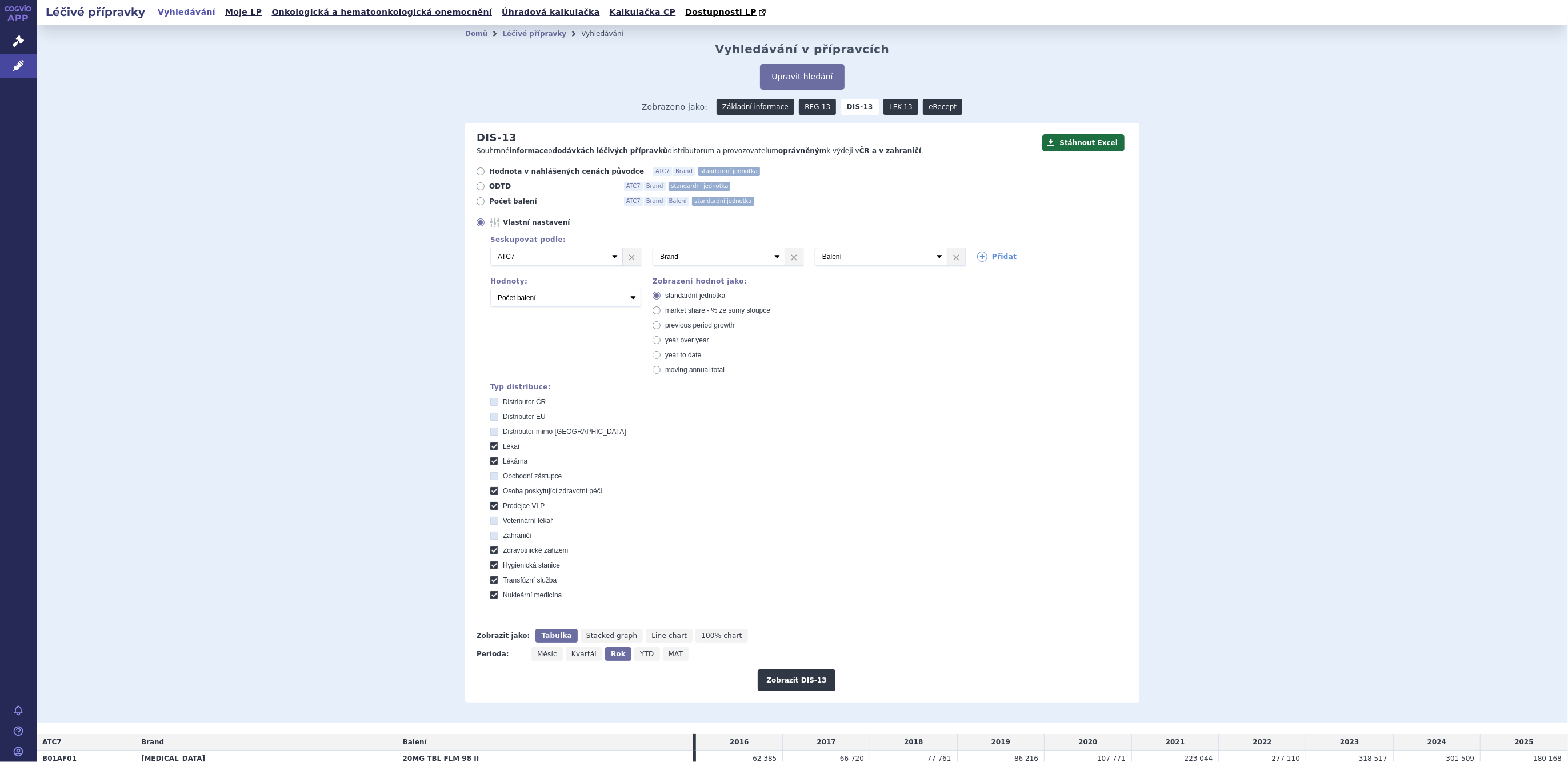
scroll to position [429, 0]
